Goal: Task Accomplishment & Management: Use online tool/utility

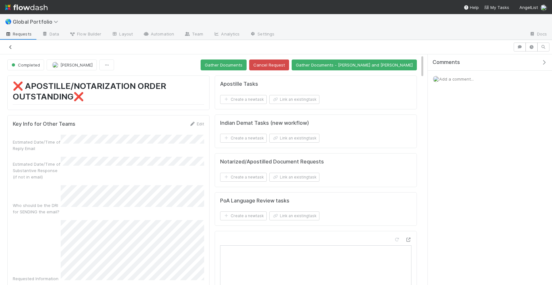
click at [10, 47] on icon at bounding box center [10, 47] width 6 height 4
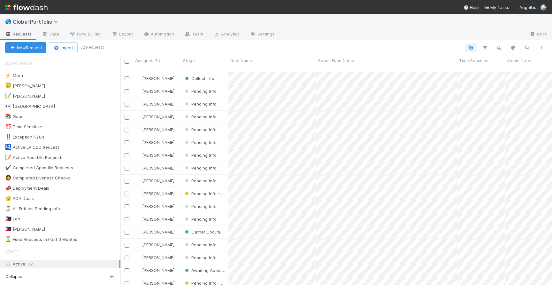
scroll to position [218, 432]
click at [70, 87] on div "😇 Jeremy 1" at bounding box center [62, 86] width 115 height 8
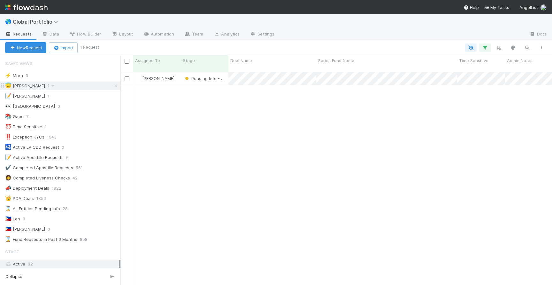
scroll to position [218, 432]
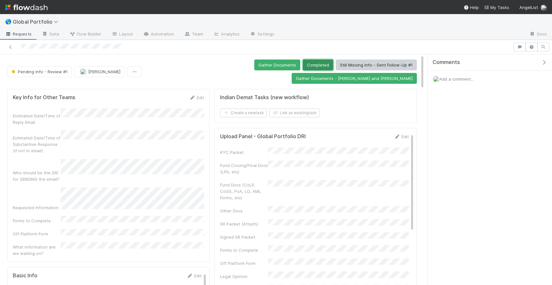
click at [303, 65] on button "Completed" at bounding box center [318, 64] width 30 height 11
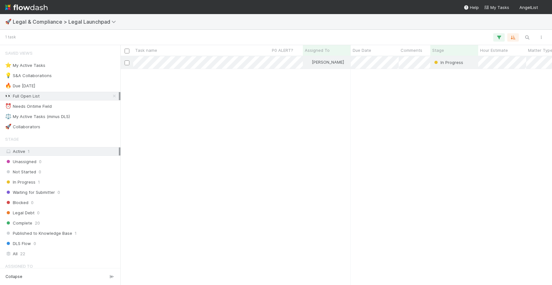
scroll to position [228, 432]
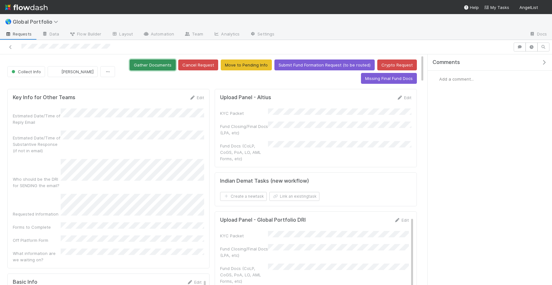
click at [164, 67] on button "Gather Documents" at bounding box center [153, 64] width 46 height 11
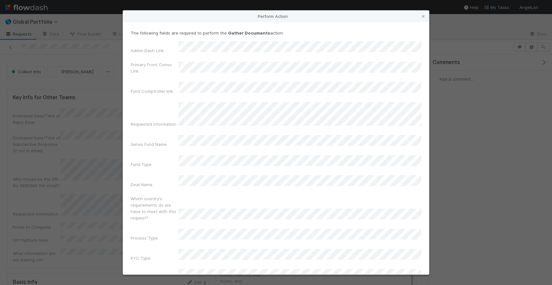
click at [104, 137] on div "Perform Action The following fields are required to perform the Gather Document…" at bounding box center [276, 142] width 552 height 285
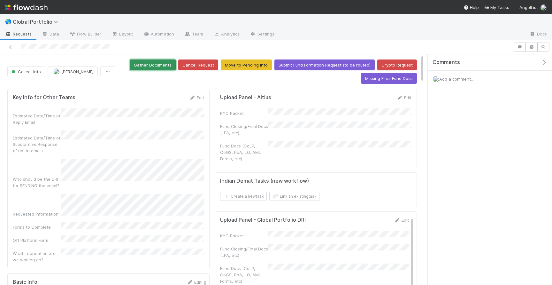
click at [155, 64] on button "Gather Documents" at bounding box center [153, 64] width 46 height 11
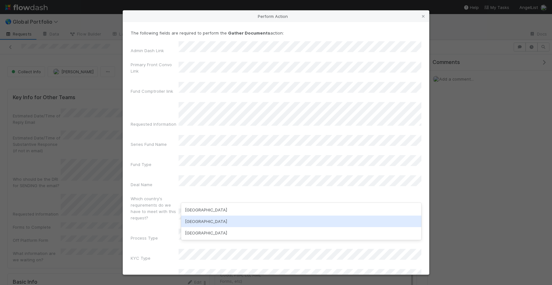
click at [203, 222] on div "India" at bounding box center [301, 221] width 240 height 12
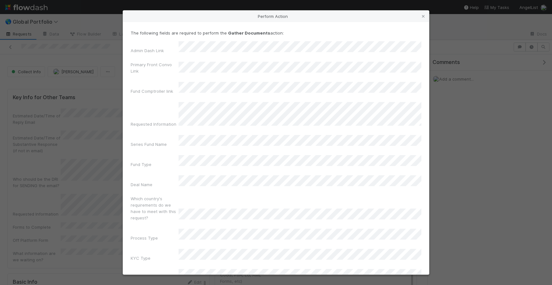
scroll to position [17, 0]
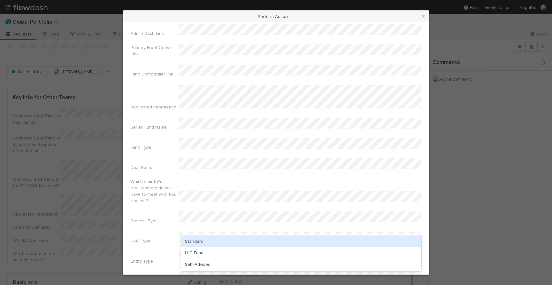
click at [203, 239] on div "Standard" at bounding box center [301, 241] width 240 height 12
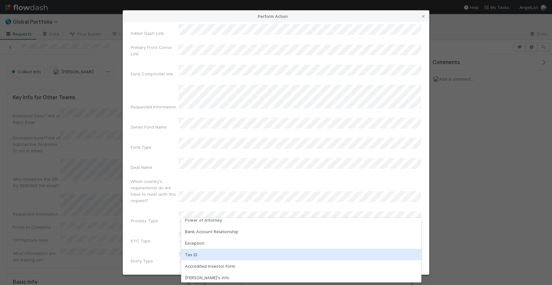
scroll to position [0, 0]
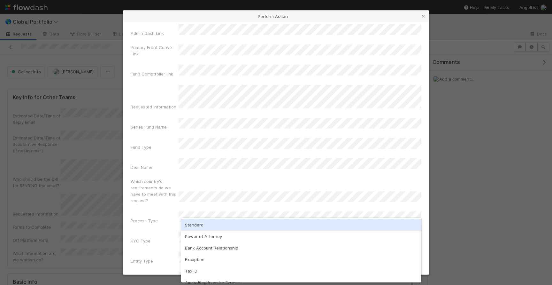
click at [213, 223] on div "Standard" at bounding box center [301, 225] width 240 height 12
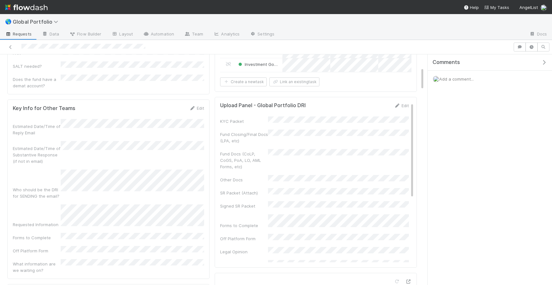
scroll to position [0, 0]
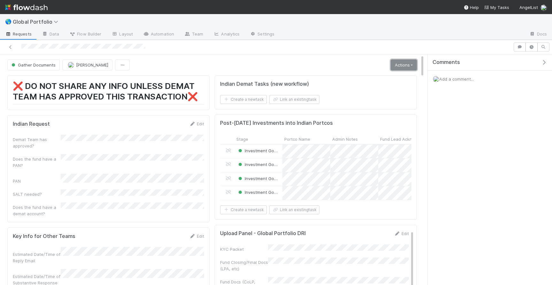
click at [405, 62] on link "Actions" at bounding box center [404, 64] width 26 height 11
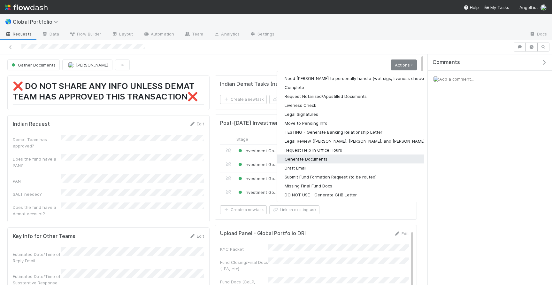
click at [331, 158] on button "Generate Documents" at bounding box center [360, 158] width 166 height 9
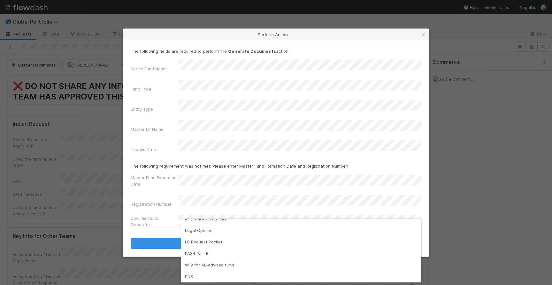
scroll to position [77, 0]
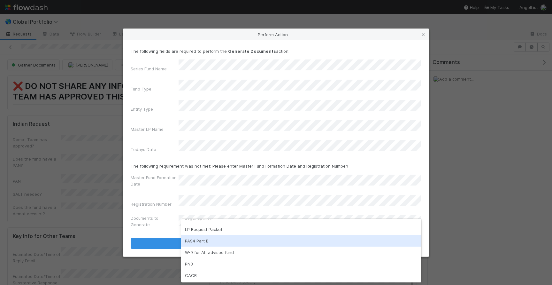
click at [232, 245] on div "PAS4 Part B" at bounding box center [301, 241] width 240 height 12
click at [224, 241] on div "PAS4 Part B" at bounding box center [301, 241] width 240 height 12
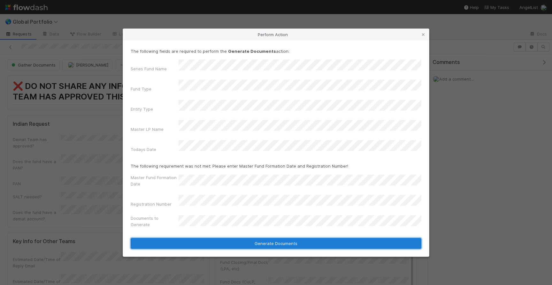
click at [252, 238] on button "Generate Documents" at bounding box center [276, 243] width 291 height 11
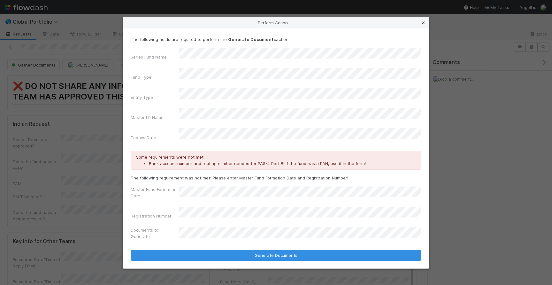
click at [422, 25] on icon at bounding box center [423, 23] width 6 height 4
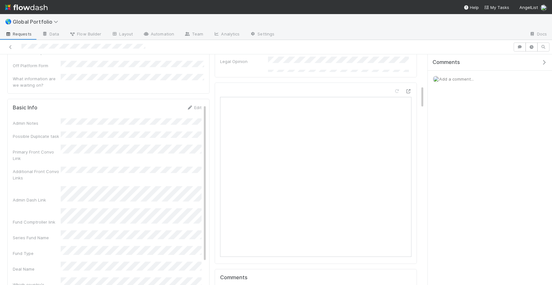
scroll to position [309, 0]
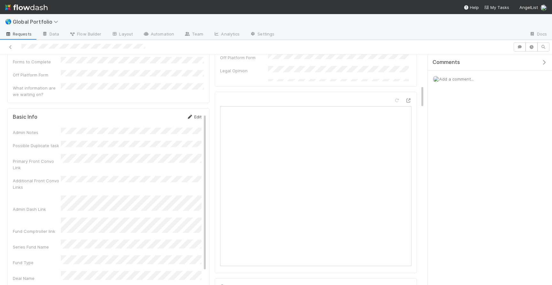
click at [195, 114] on link "Edit" at bounding box center [194, 116] width 15 height 5
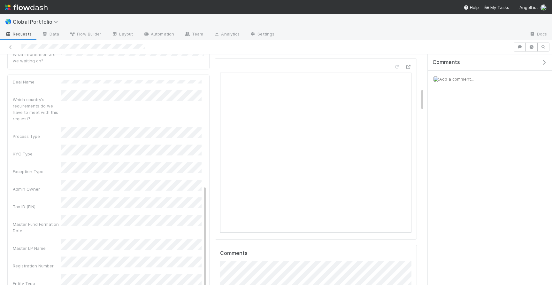
scroll to position [363, 0]
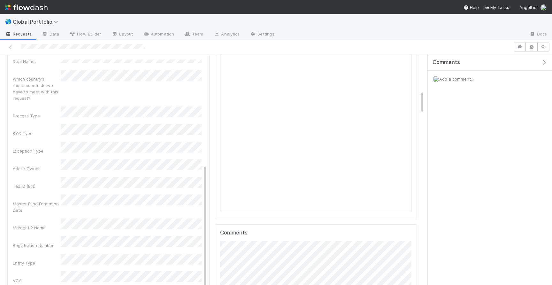
drag, startPoint x: 156, startPoint y: 49, endPoint x: 95, endPoint y: 49, distance: 61.1
click at [95, 49] on div at bounding box center [257, 47] width 508 height 9
click at [47, 129] on div "Admin Notes Possible Duplicate task Primary Front Convo Link Additional Front C…" at bounding box center [107, 122] width 189 height 465
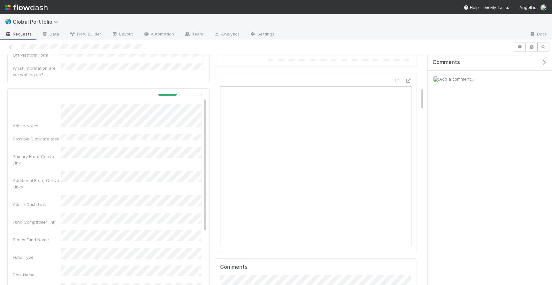
scroll to position [0, 0]
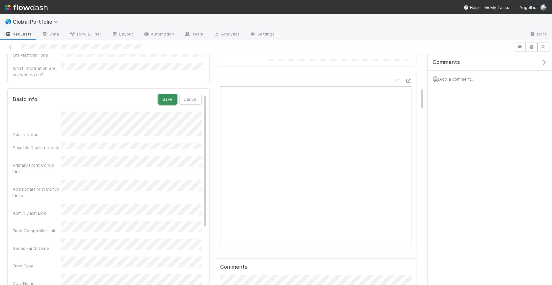
click at [166, 94] on button "Save" at bounding box center [168, 99] width 18 height 11
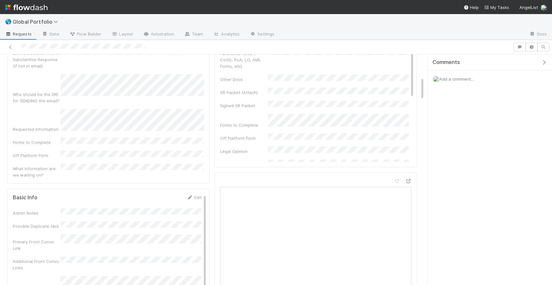
scroll to position [239, 0]
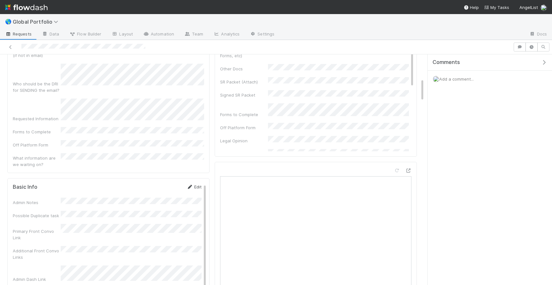
click at [195, 184] on link "Edit" at bounding box center [194, 186] width 15 height 5
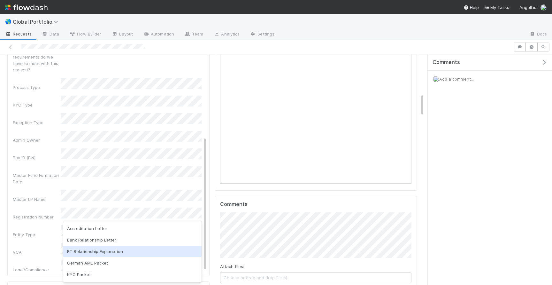
scroll to position [80, 0]
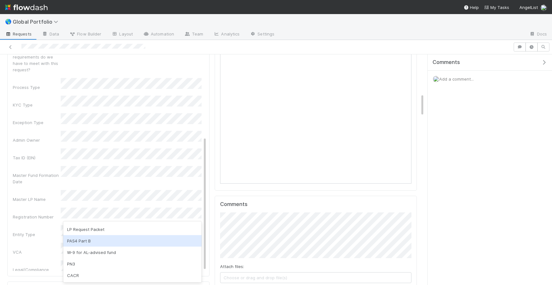
click at [97, 240] on div "PAS4 Part B" at bounding box center [132, 241] width 138 height 12
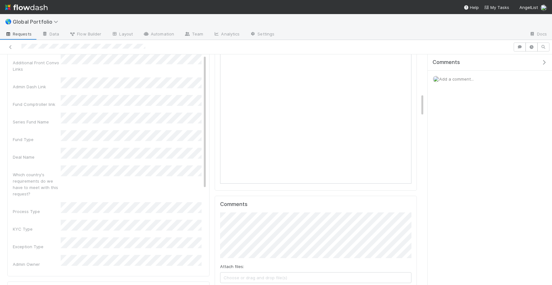
scroll to position [0, 0]
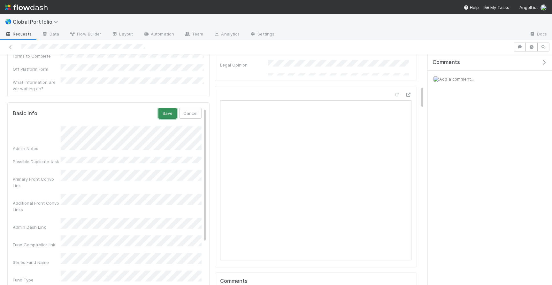
click at [166, 108] on button "Save" at bounding box center [168, 113] width 18 height 11
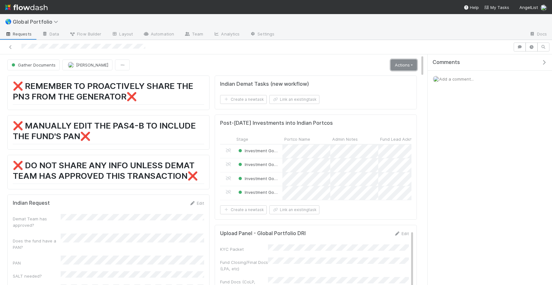
click at [398, 66] on link "Actions" at bounding box center [404, 64] width 26 height 11
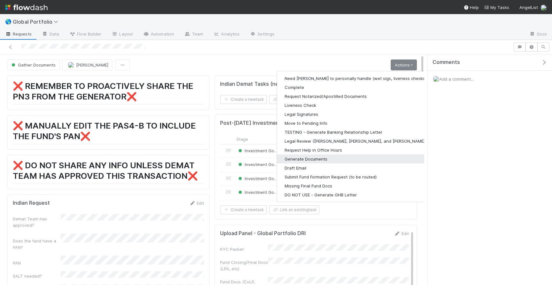
click at [339, 157] on button "Generate Documents" at bounding box center [360, 158] width 166 height 9
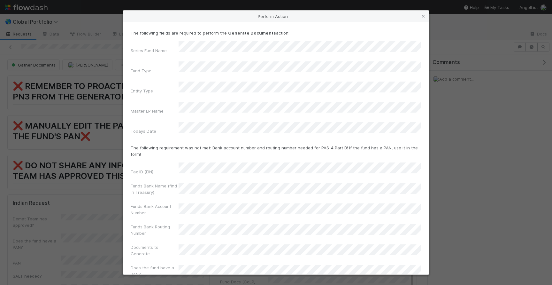
click at [199, 183] on div "Funds Bank Name (find in Treasury)" at bounding box center [276, 190] width 291 height 15
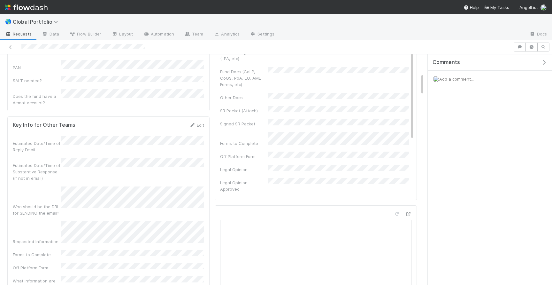
scroll to position [0, 0]
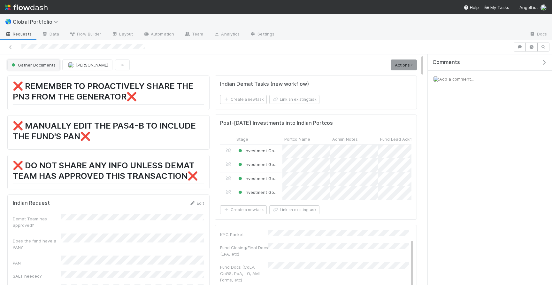
click at [22, 62] on span "Gather Documents" at bounding box center [32, 64] width 45 height 5
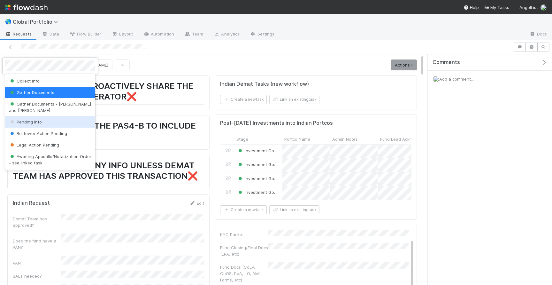
click at [32, 119] on span "Pending Info" at bounding box center [25, 121] width 33 height 5
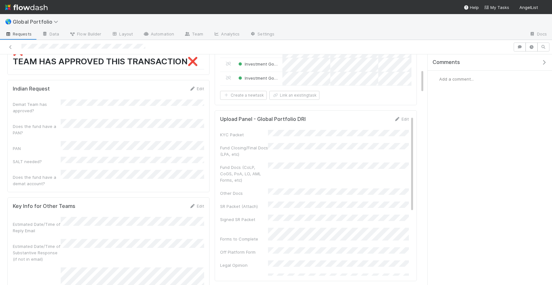
scroll to position [144, 0]
